Goal: Task Accomplishment & Management: Complete application form

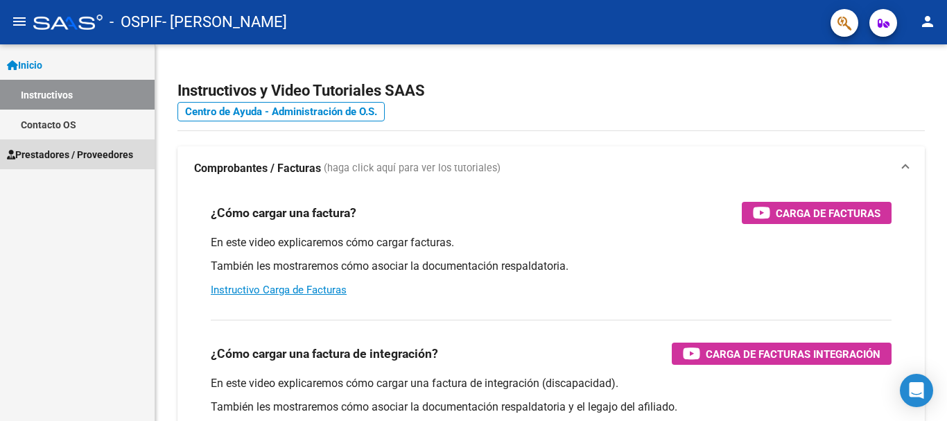
click at [101, 154] on span "Prestadores / Proveedores" at bounding box center [70, 154] width 126 height 15
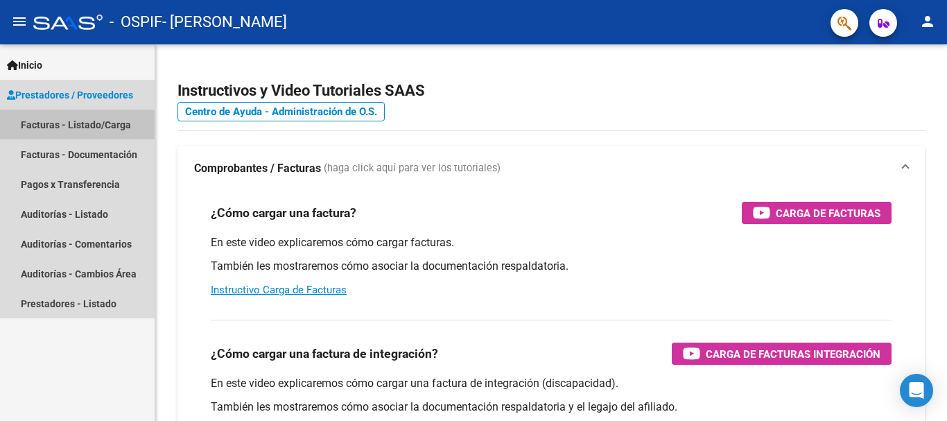
click at [103, 125] on link "Facturas - Listado/Carga" at bounding box center [77, 125] width 155 height 30
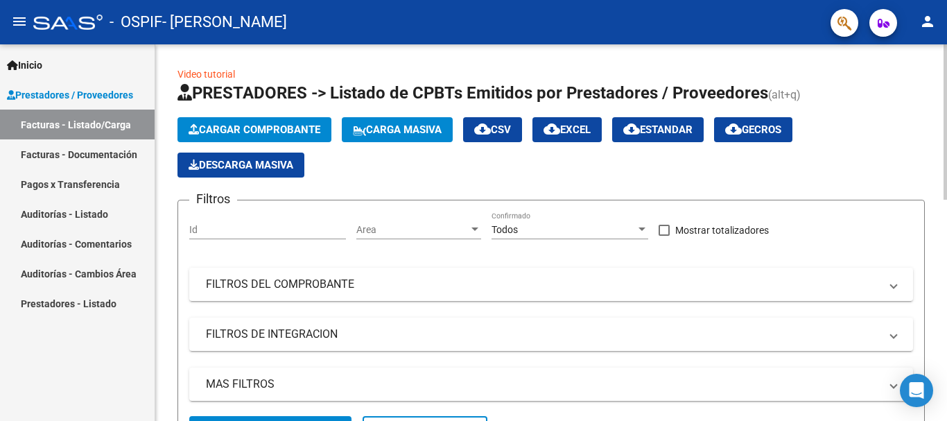
click at [264, 125] on span "Cargar Comprobante" at bounding box center [255, 129] width 132 height 12
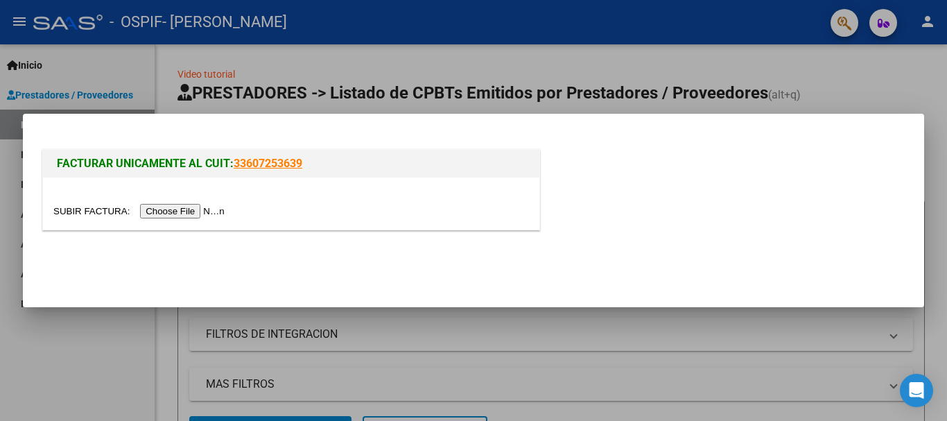
click at [210, 216] on input "file" at bounding box center [140, 211] width 175 height 15
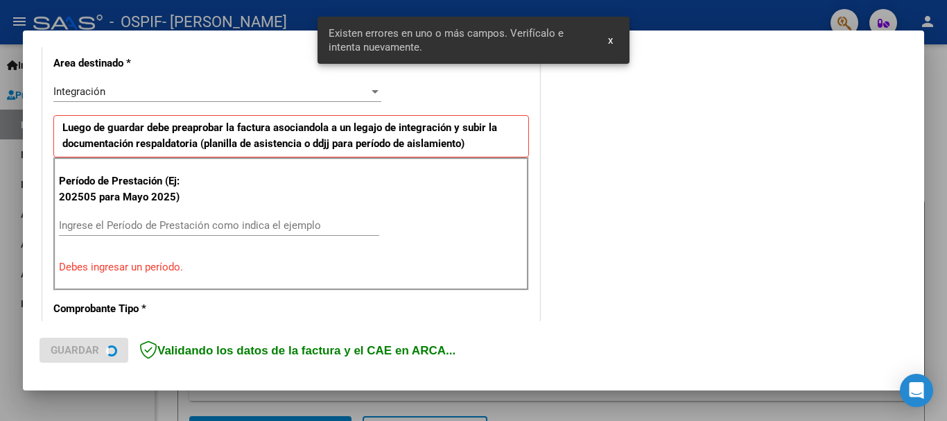
scroll to position [320, 0]
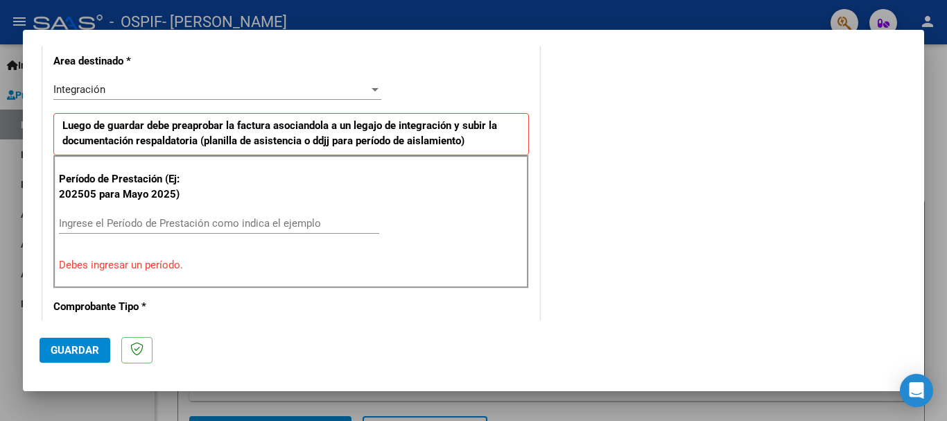
click at [239, 218] on input "Ingrese el Período de Prestación como indica el ejemplo" at bounding box center [219, 223] width 320 height 12
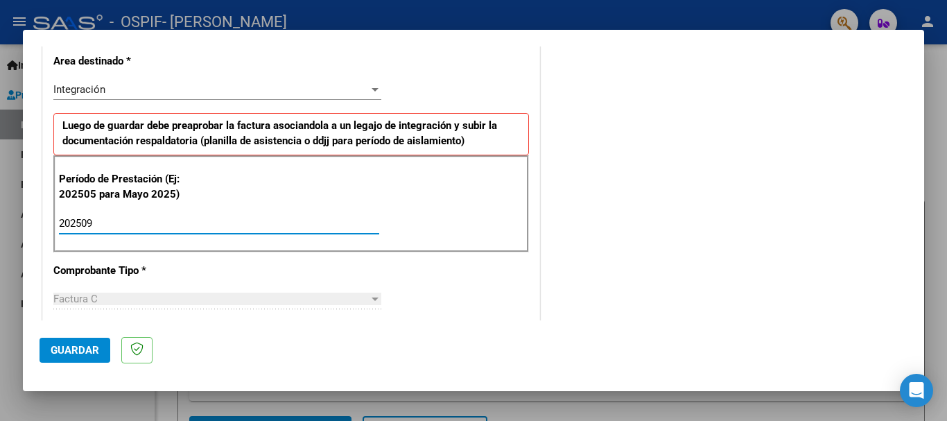
type input "202509"
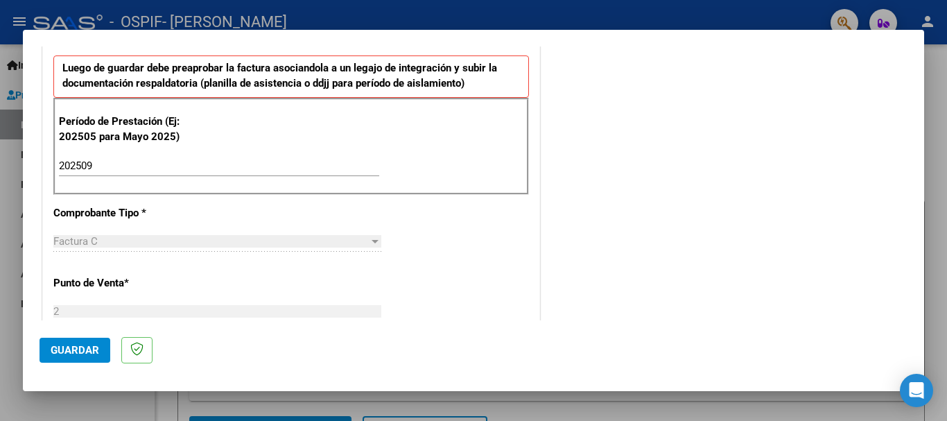
scroll to position [381, 0]
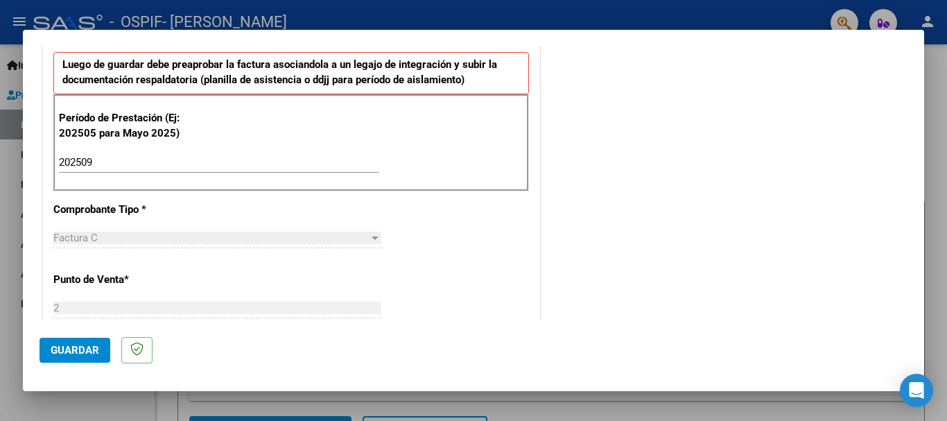
click at [936, 164] on div at bounding box center [473, 210] width 947 height 421
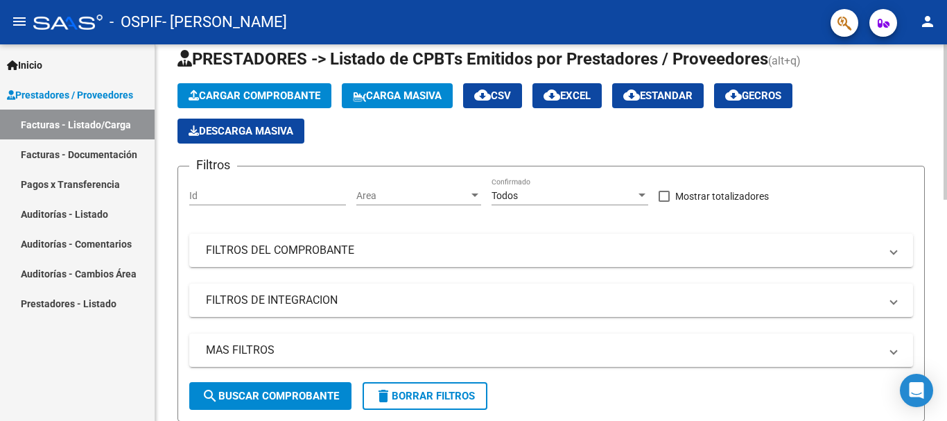
scroll to position [32, 0]
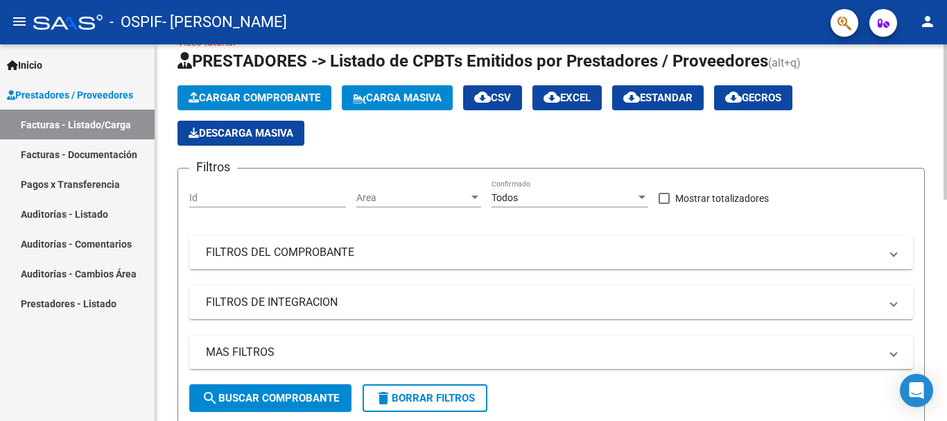
click at [297, 97] on span "Cargar Comprobante" at bounding box center [255, 98] width 132 height 12
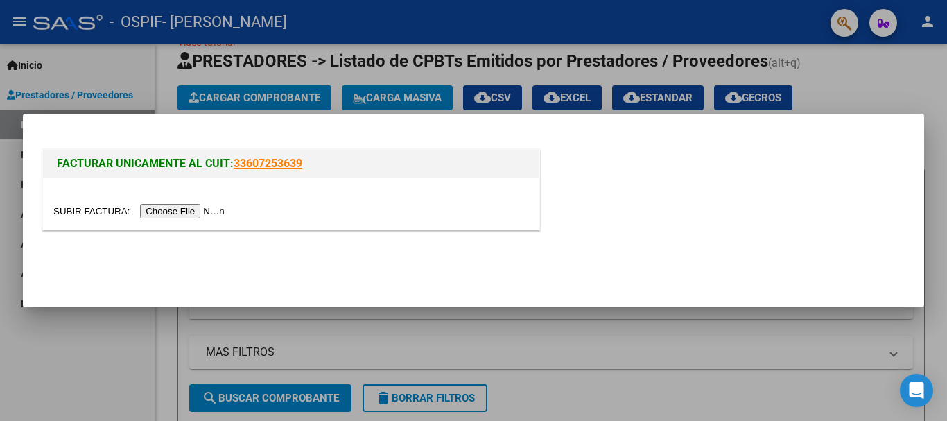
click at [197, 216] on input "file" at bounding box center [140, 211] width 175 height 15
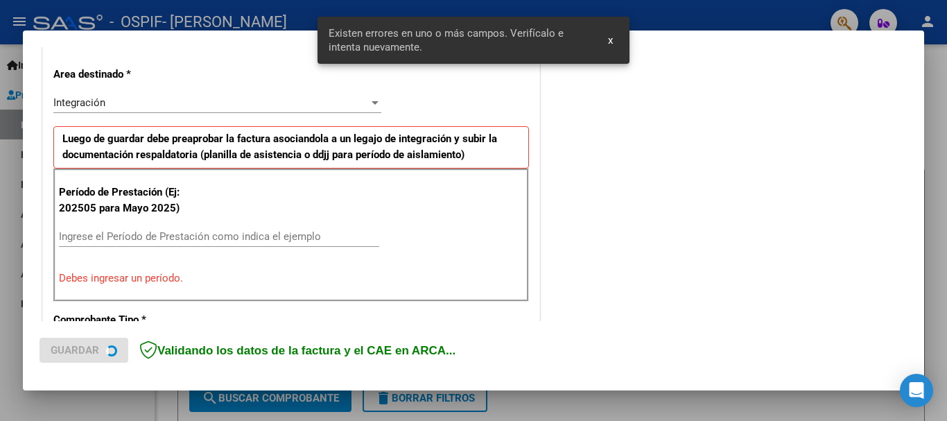
scroll to position [320, 0]
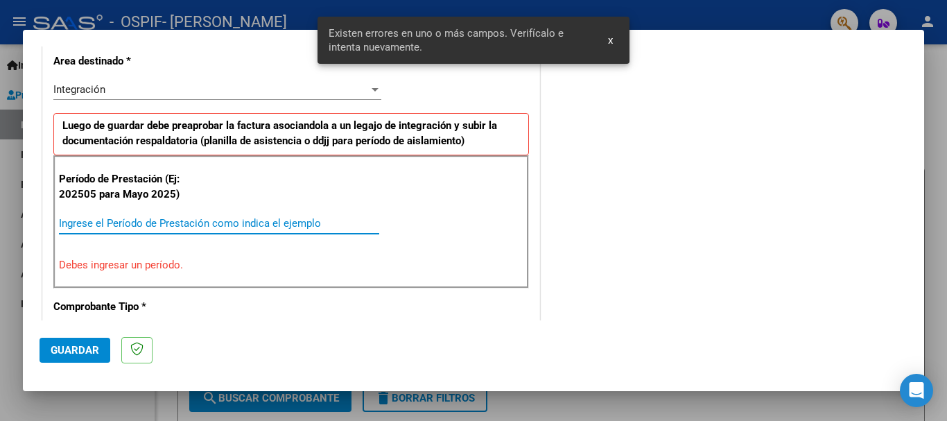
click at [166, 226] on input "Ingrese el Período de Prestación como indica el ejemplo" at bounding box center [219, 223] width 320 height 12
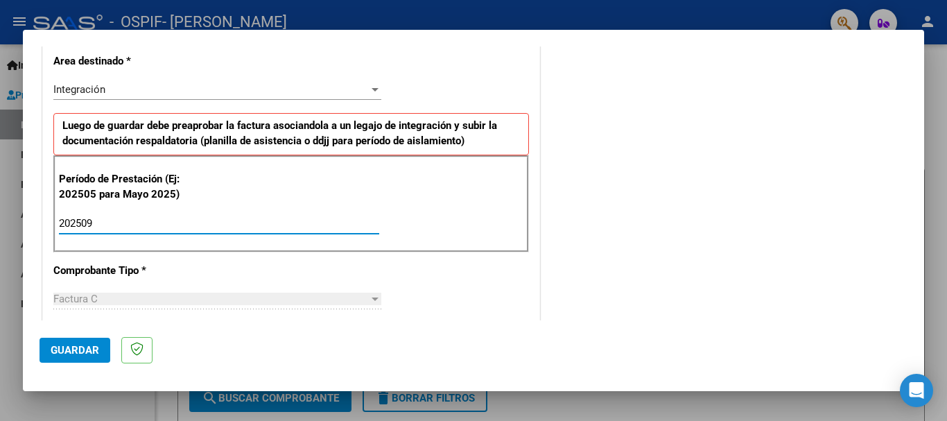
type input "202509"
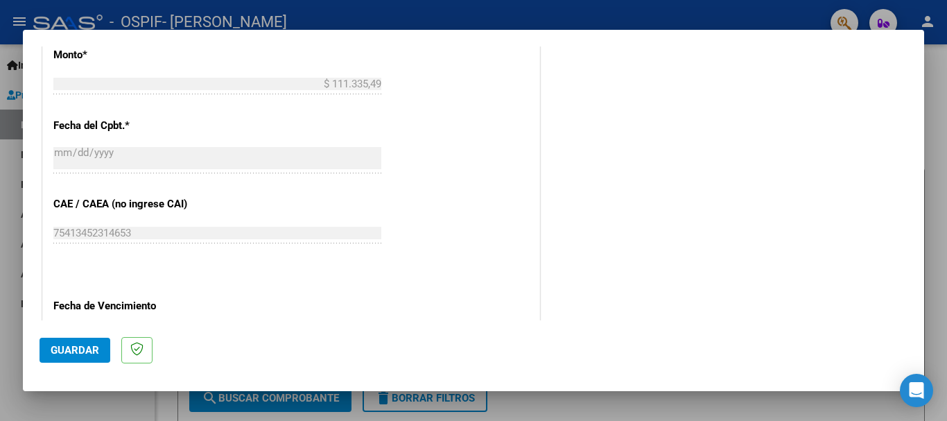
scroll to position [946, 0]
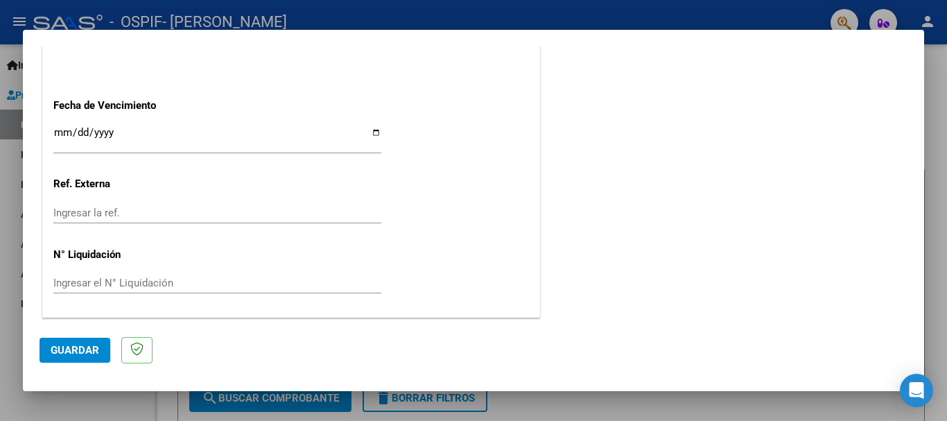
click at [83, 358] on button "Guardar" at bounding box center [75, 350] width 71 height 25
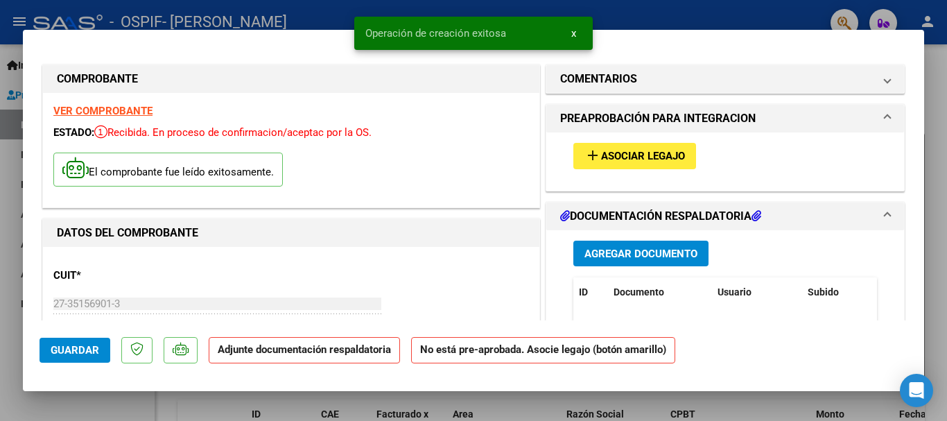
click at [605, 154] on span "Asociar Legajo" at bounding box center [643, 156] width 84 height 12
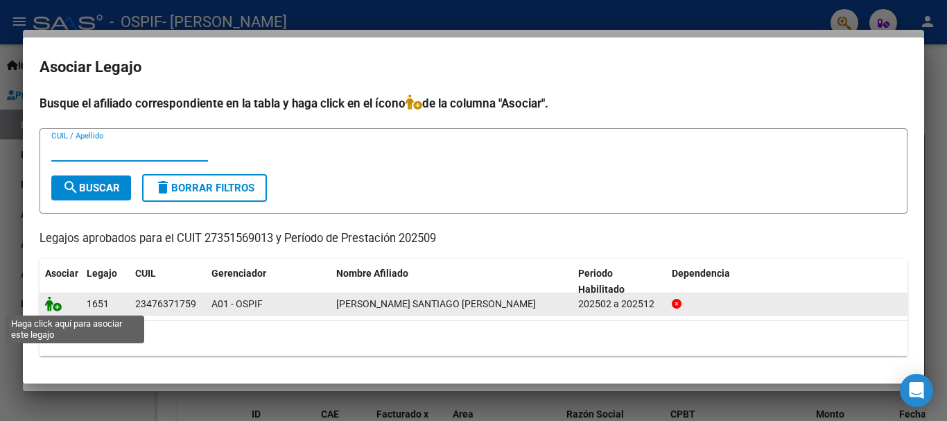
click at [57, 307] on icon at bounding box center [53, 303] width 17 height 15
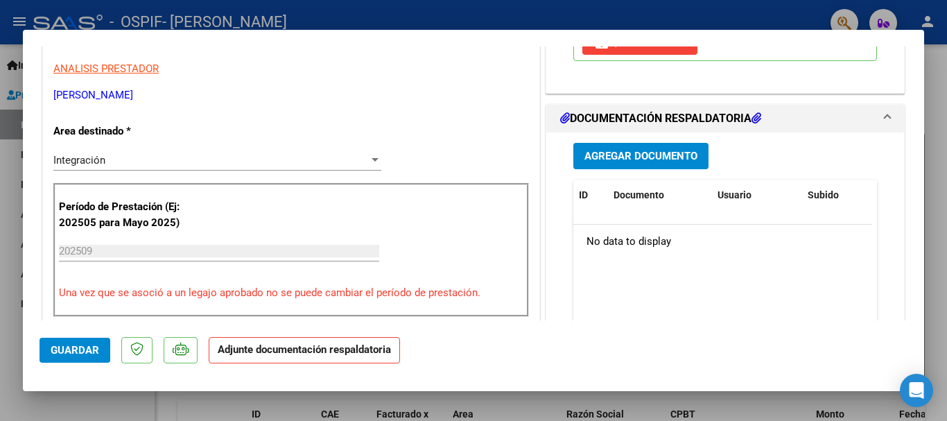
scroll to position [287, 0]
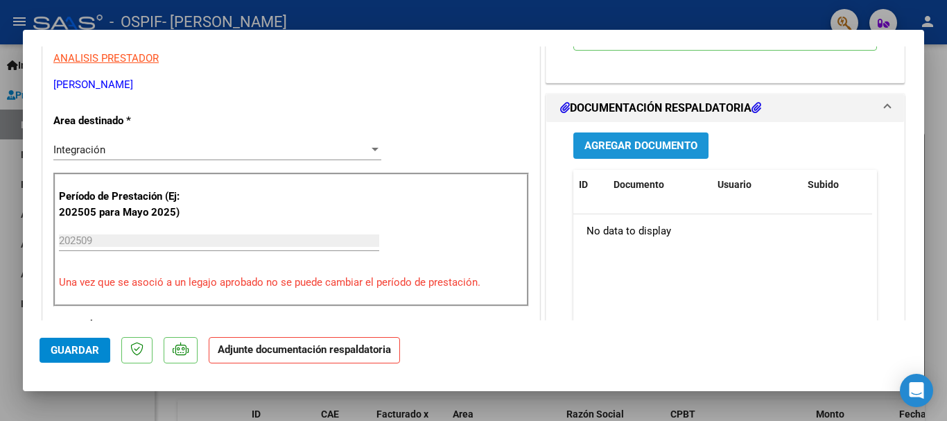
click at [597, 140] on span "Agregar Documento" at bounding box center [640, 146] width 113 height 12
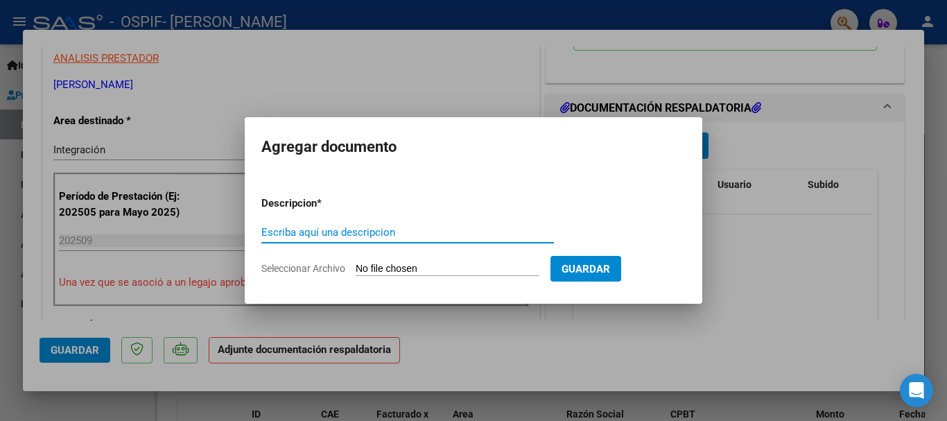
click at [457, 267] on input "Seleccionar Archivo" at bounding box center [448, 269] width 184 height 13
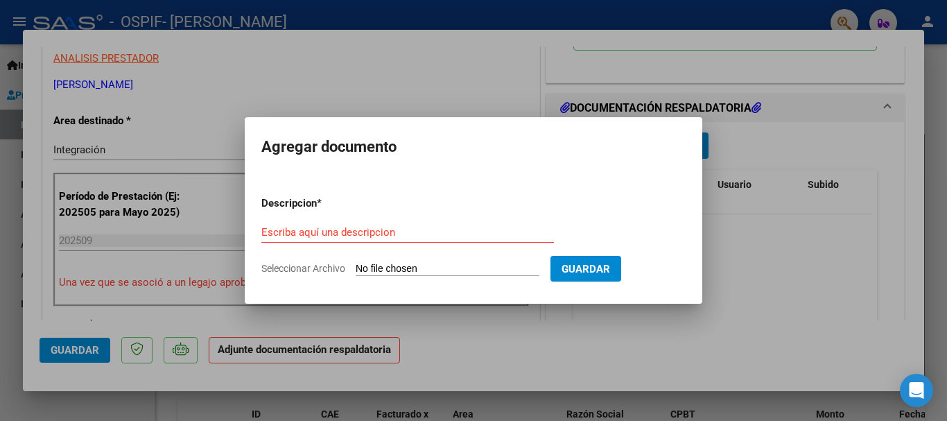
type input "C:\fakepath\Asistencia [PERSON_NAME] - [DATE].pdf"
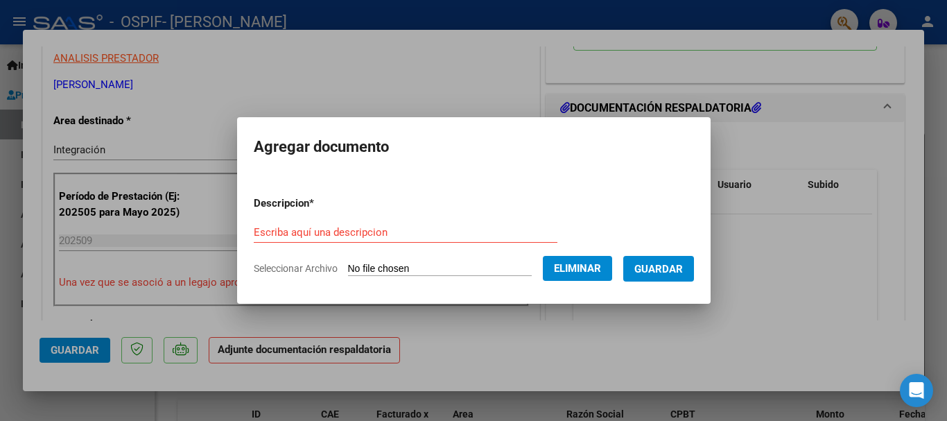
click at [333, 229] on input "Escriba aquí una descripcion" at bounding box center [406, 232] width 304 height 12
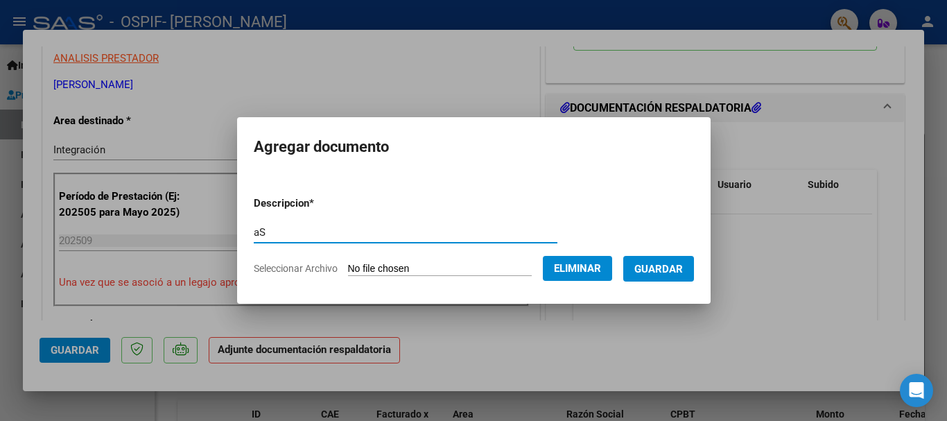
type input "a"
type input "Asistencia Septiembre"
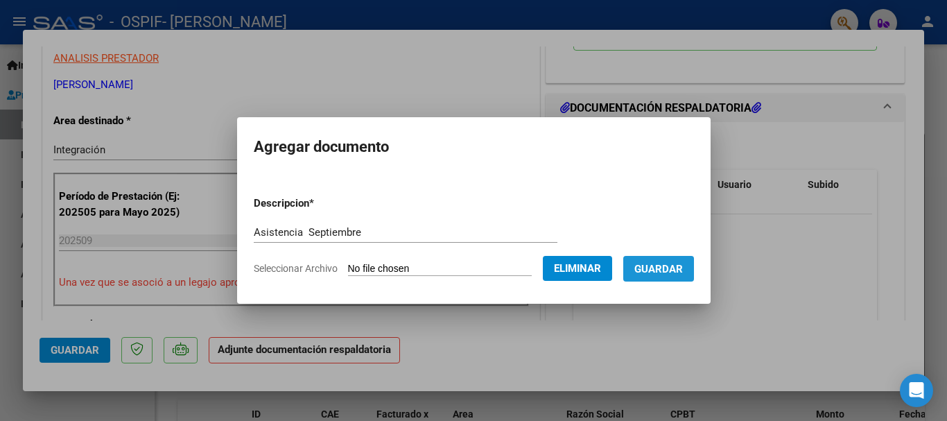
click at [682, 262] on span "Guardar" at bounding box center [658, 268] width 49 height 12
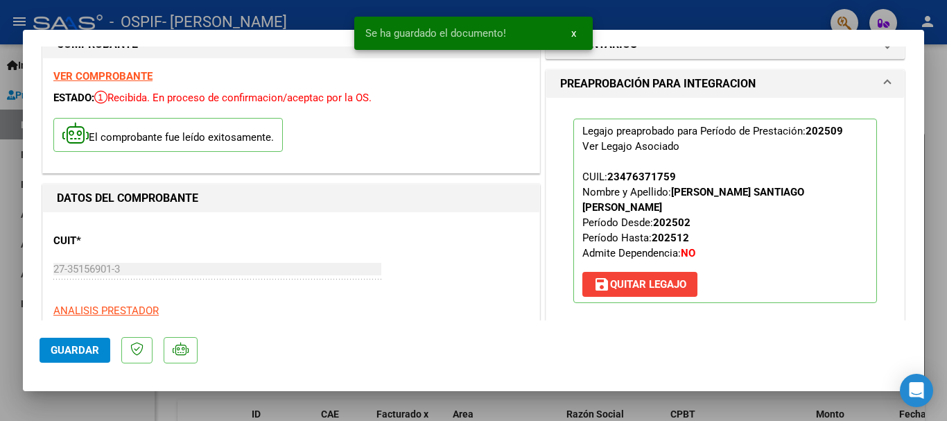
scroll to position [0, 0]
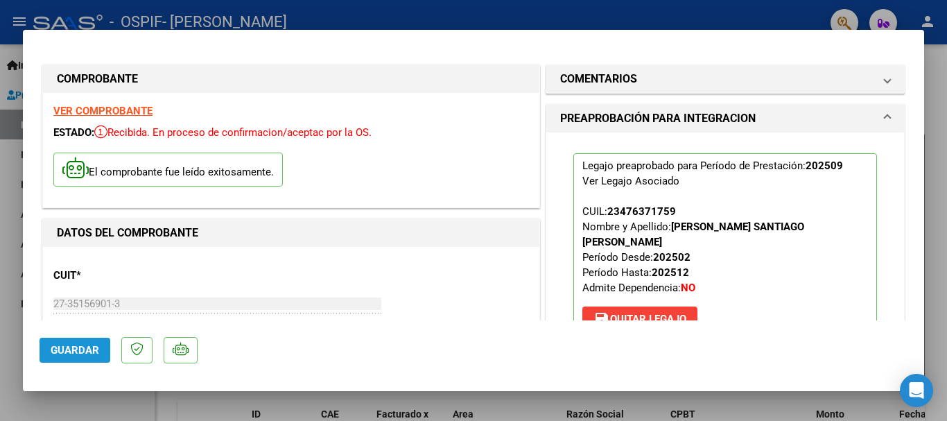
click at [90, 342] on button "Guardar" at bounding box center [75, 350] width 71 height 25
click at [931, 127] on div at bounding box center [473, 210] width 947 height 421
